Goal: Information Seeking & Learning: Learn about a topic

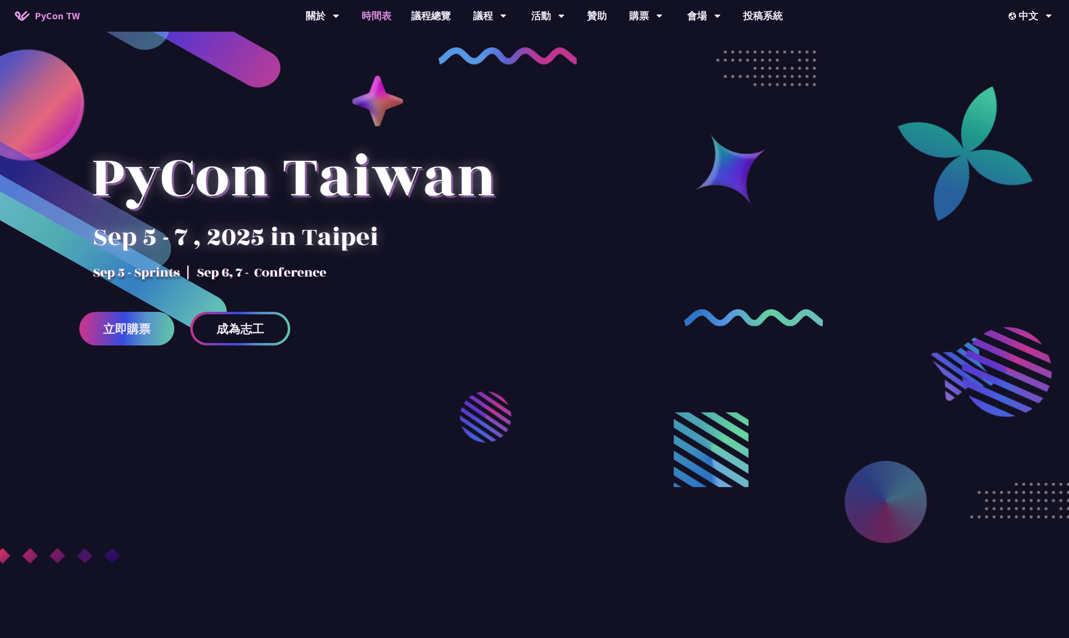
click at [384, 15] on link "時間表" at bounding box center [377, 16] width 50 height 32
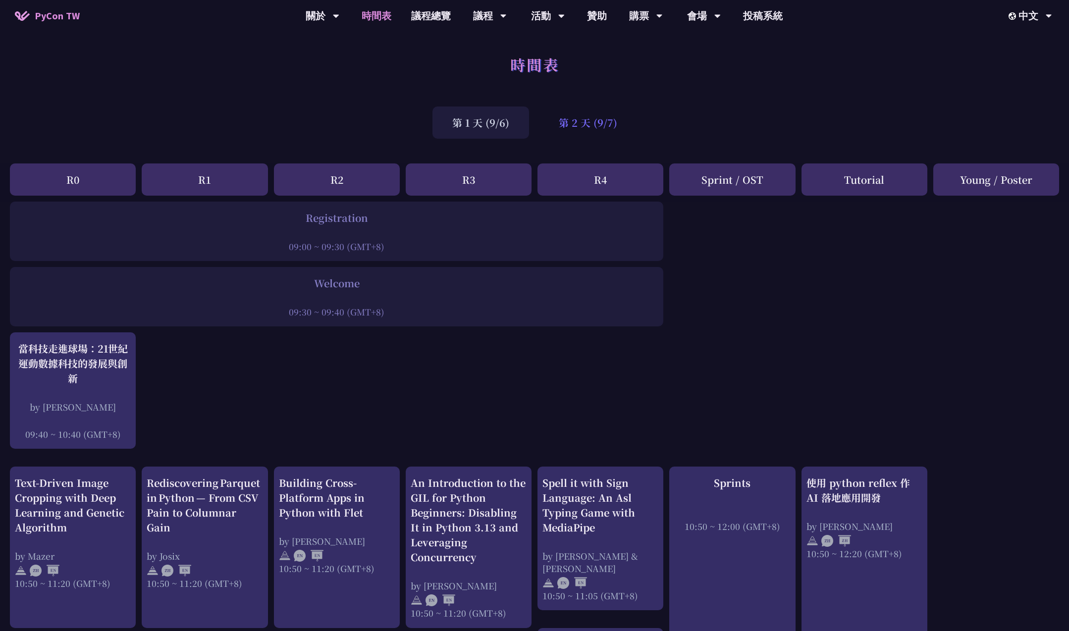
click at [567, 127] on div "第 2 天 (9/7)" at bounding box center [588, 122] width 98 height 32
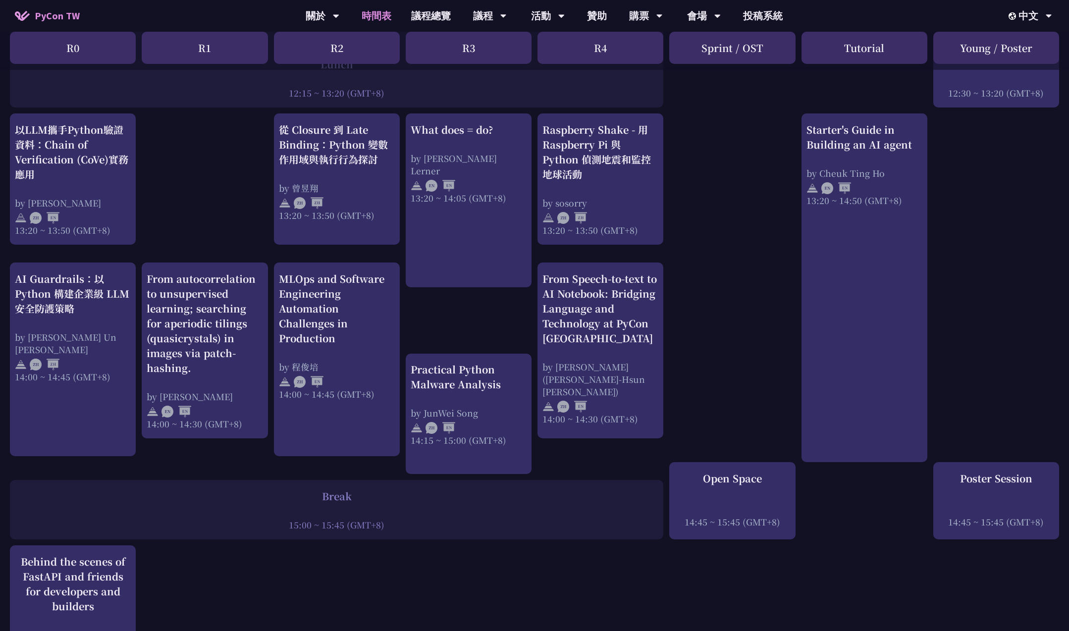
scroll to position [826, 7]
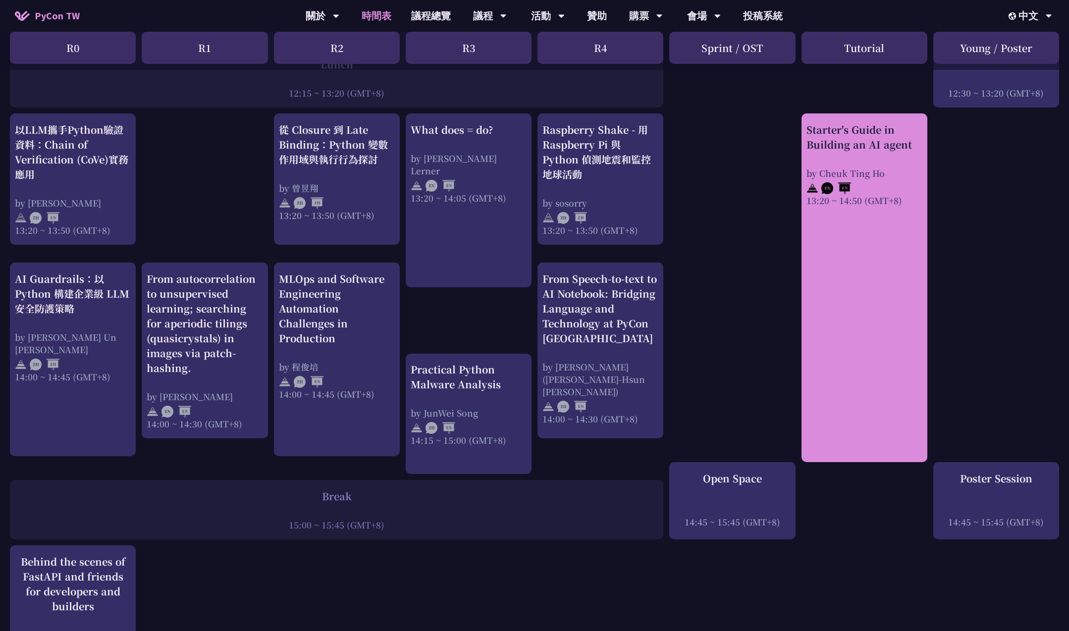
click at [850, 239] on link "Starter's Guide in Building an AI agent by [PERSON_NAME] 13:20 ~ 14:50 (GMT+8)" at bounding box center [864, 287] width 116 height 331
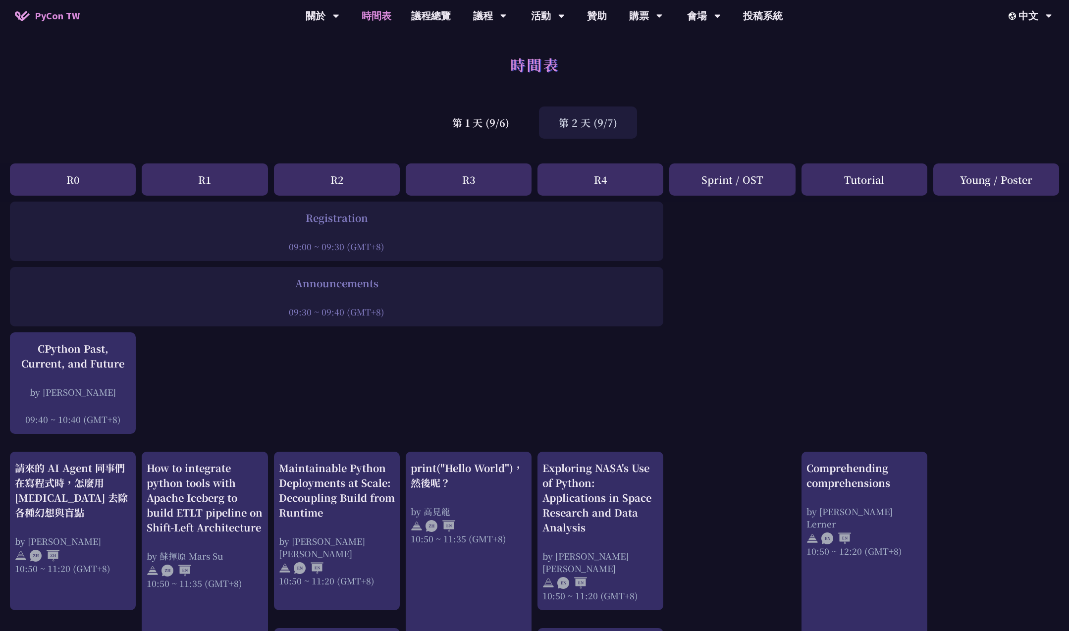
scroll to position [165, 0]
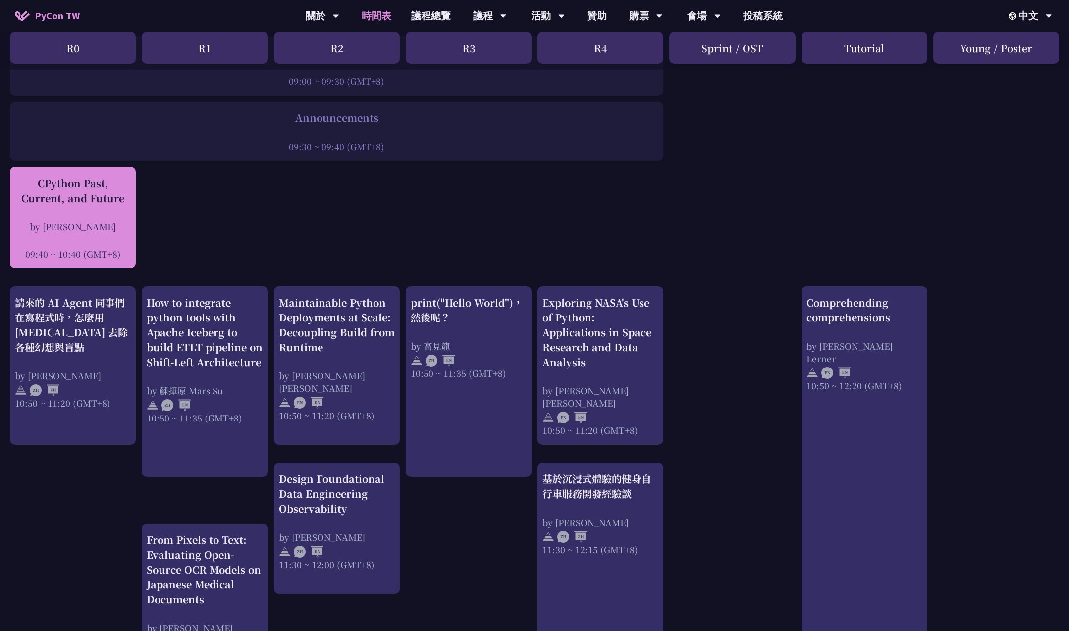
click at [103, 228] on div "by [PERSON_NAME]" at bounding box center [73, 226] width 116 height 12
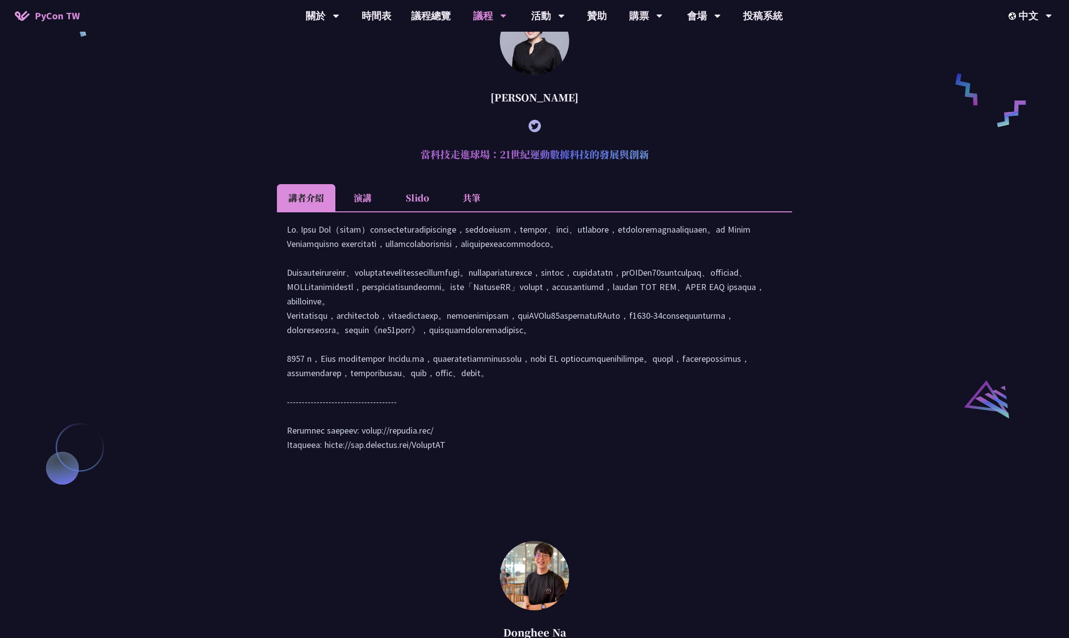
scroll to position [885, 0]
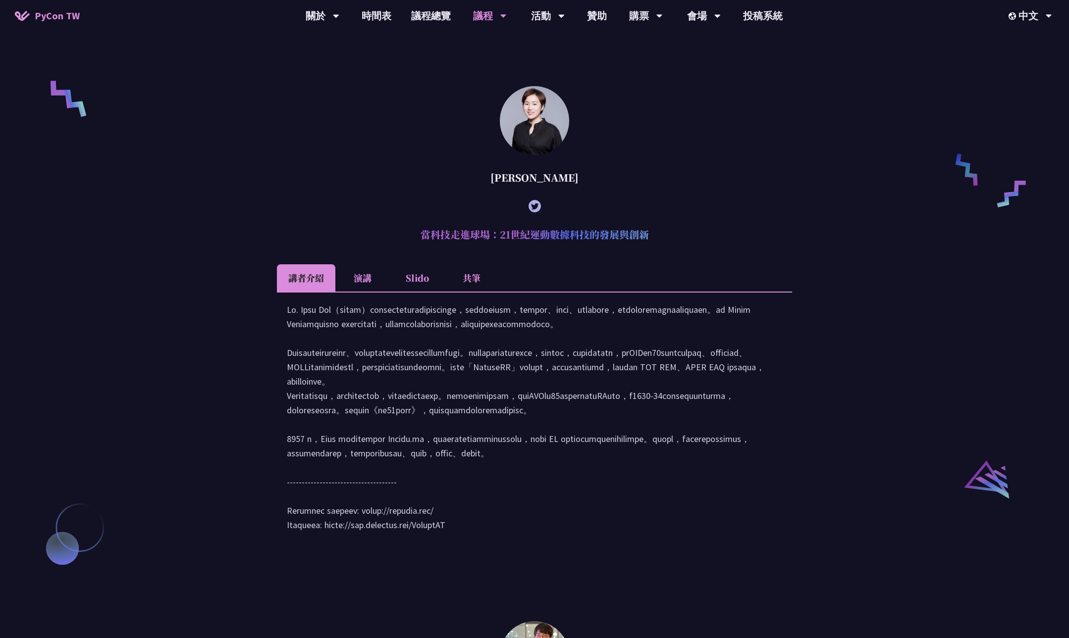
click at [364, 292] on li "演講" at bounding box center [362, 277] width 54 height 27
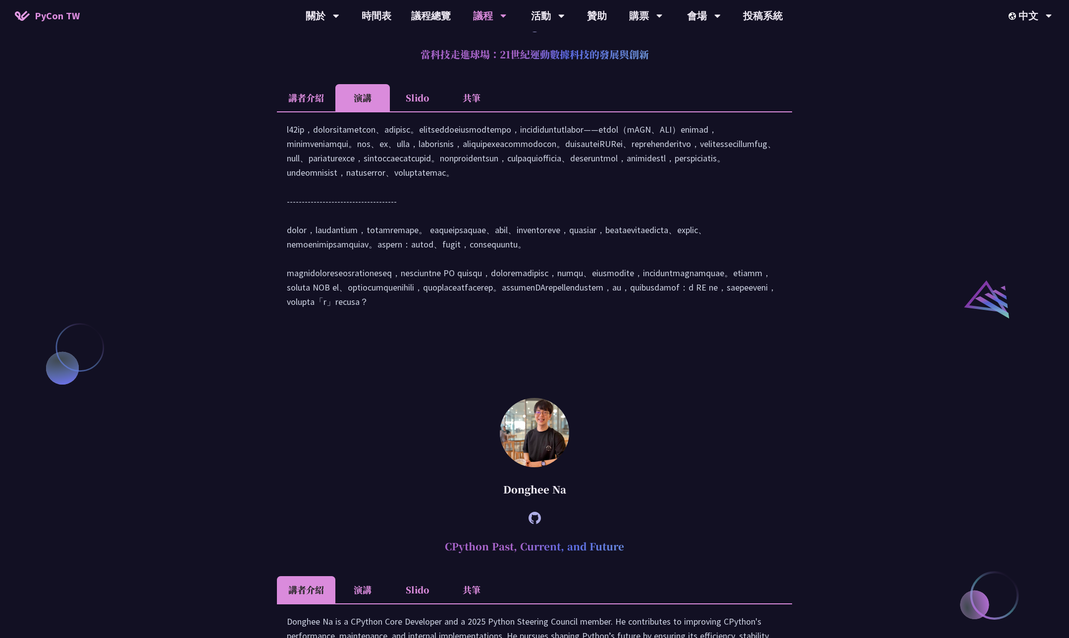
scroll to position [1215, 0]
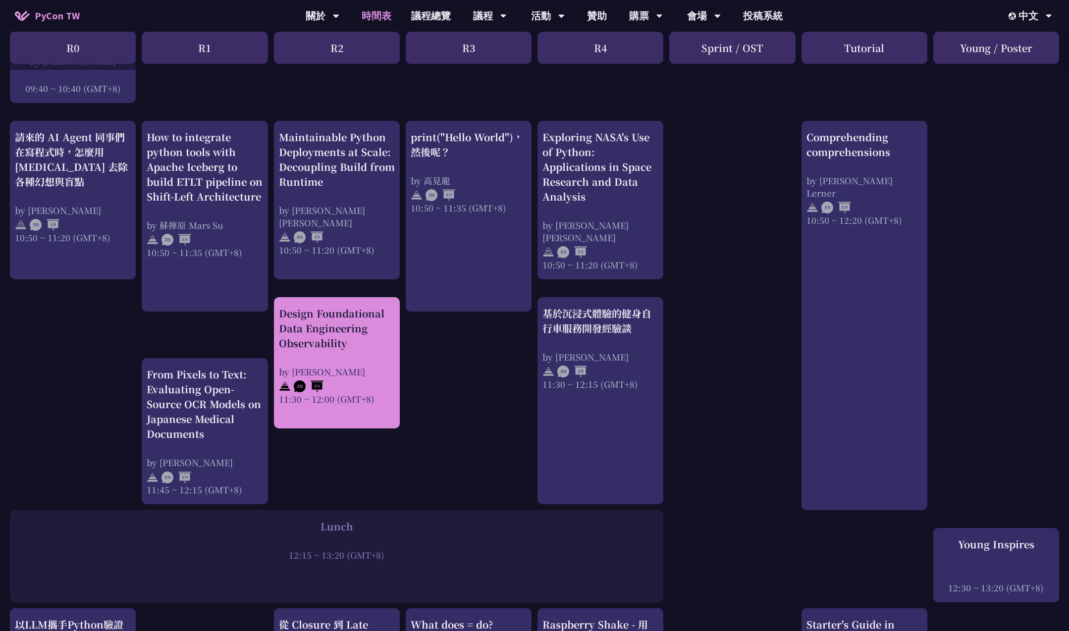
scroll to position [496, 0]
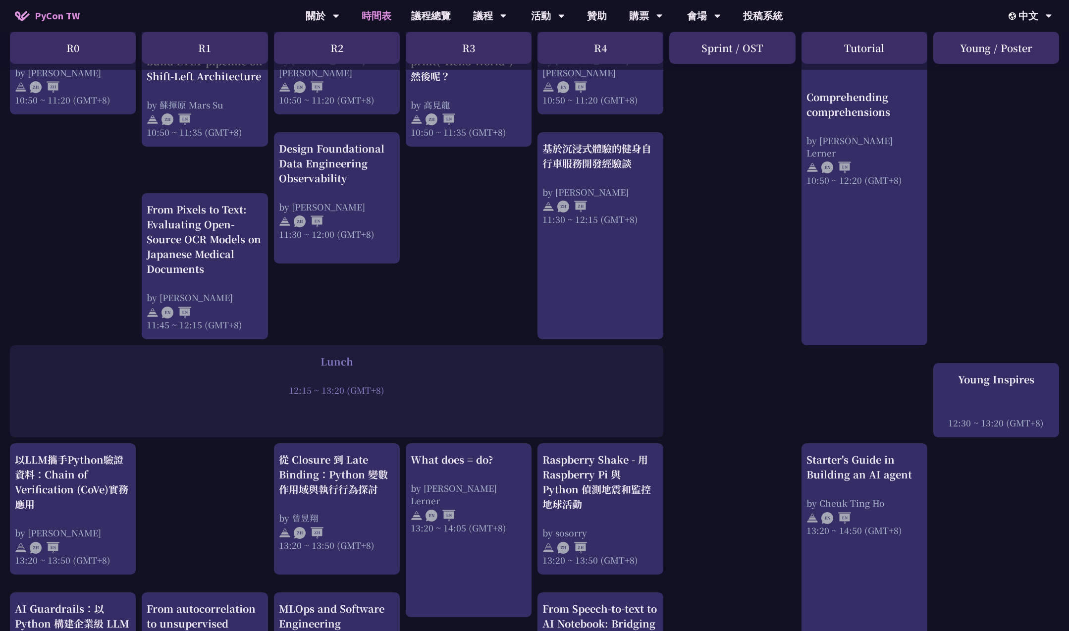
click at [989, 401] on div "Young Inspires 12:30 ~ 13:20 (GMT+8)" at bounding box center [996, 400] width 116 height 57
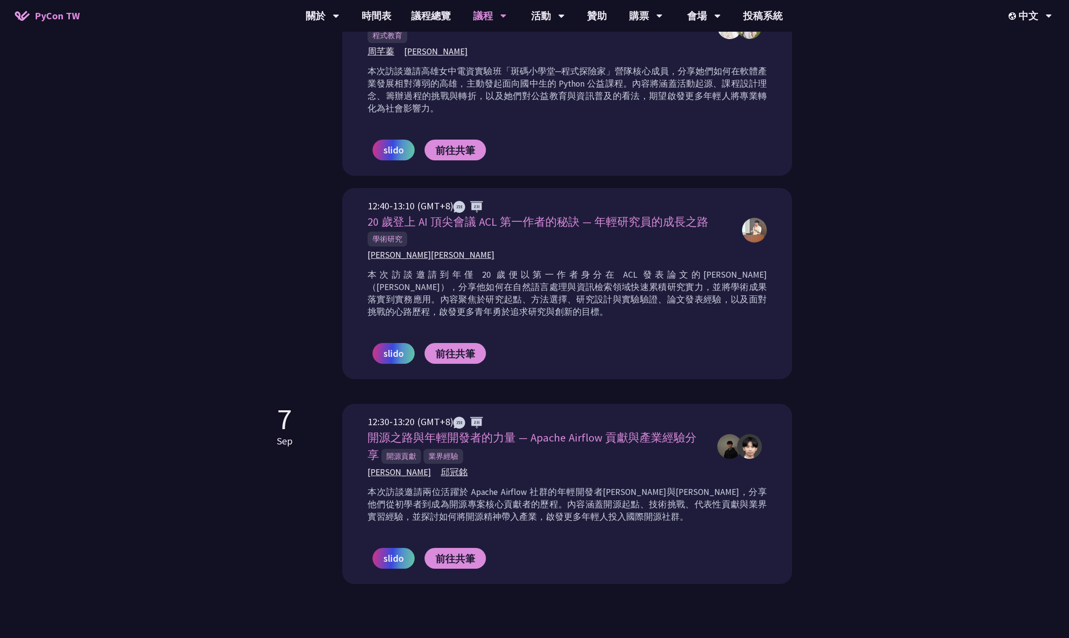
scroll to position [495, 0]
